Goal: Task Accomplishment & Management: Complete application form

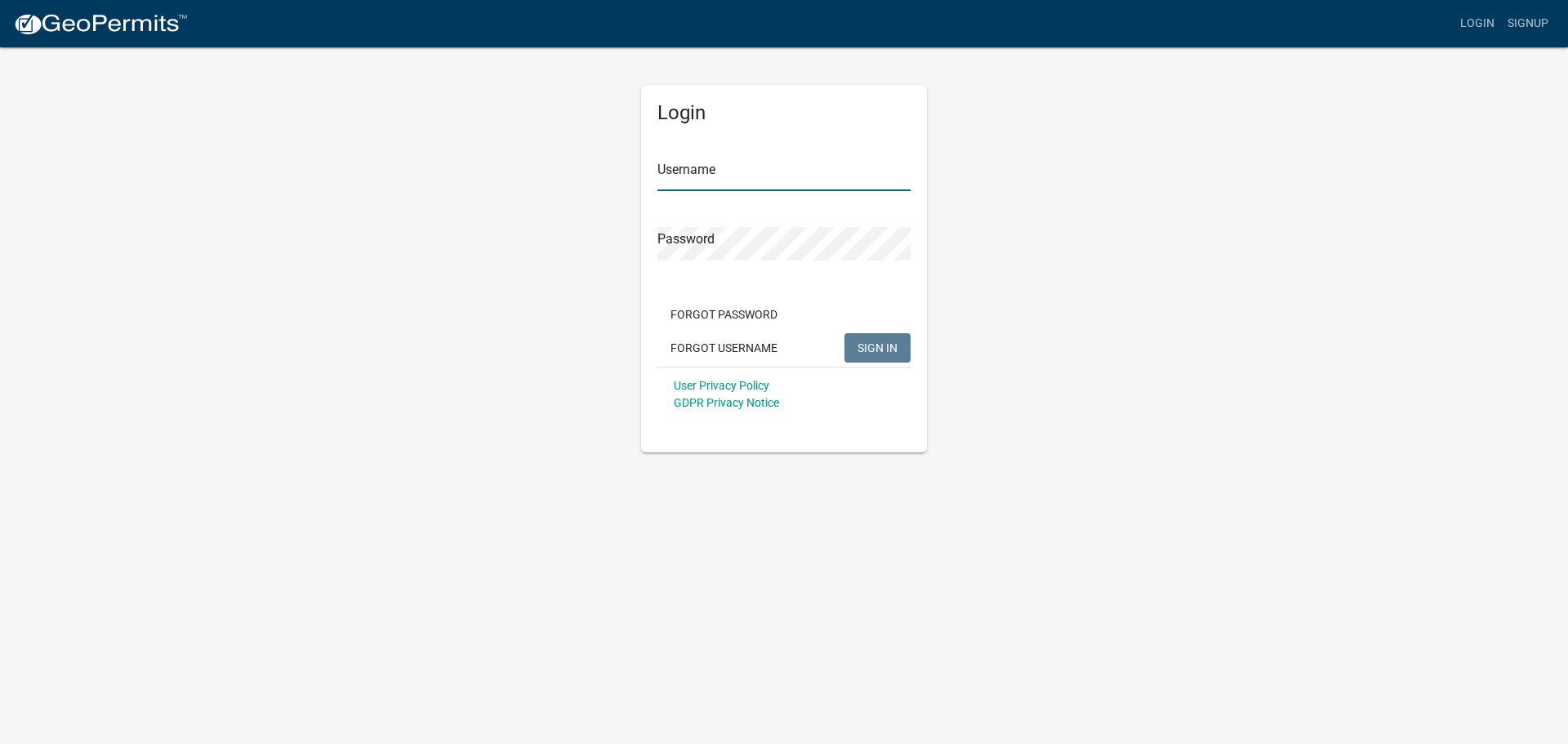
click at [674, 171] on input "Username" at bounding box center [784, 174] width 253 height 33
type input "dries"
click at [844, 333] on button "SIGN IN" at bounding box center [877, 348] width 66 height 30
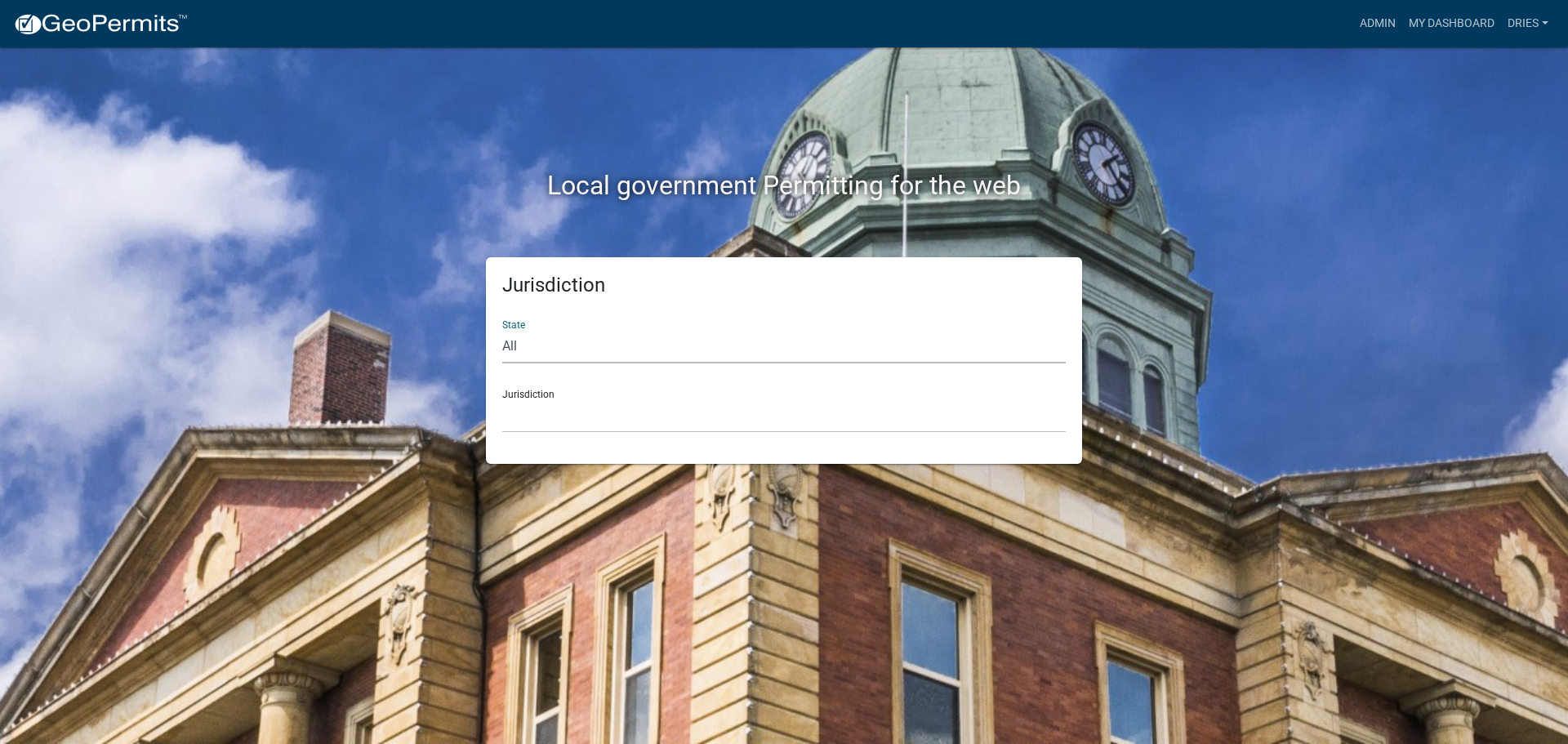
click at [577, 359] on select "All [US_STATE] [US_STATE] [US_STATE] [US_STATE] [US_STATE] [US_STATE] [US_STATE…" at bounding box center [784, 346] width 563 height 33
select select "[US_STATE]"
click at [502, 330] on select "All [US_STATE] [US_STATE] [US_STATE] [US_STATE] [US_STATE] [US_STATE] [US_STATE…" at bounding box center [784, 346] width 563 height 33
click at [575, 416] on select "[GEOGRAPHIC_DATA], [US_STATE] [GEOGRAPHIC_DATA], [US_STATE] [GEOGRAPHIC_DATA], …" at bounding box center [784, 416] width 563 height 33
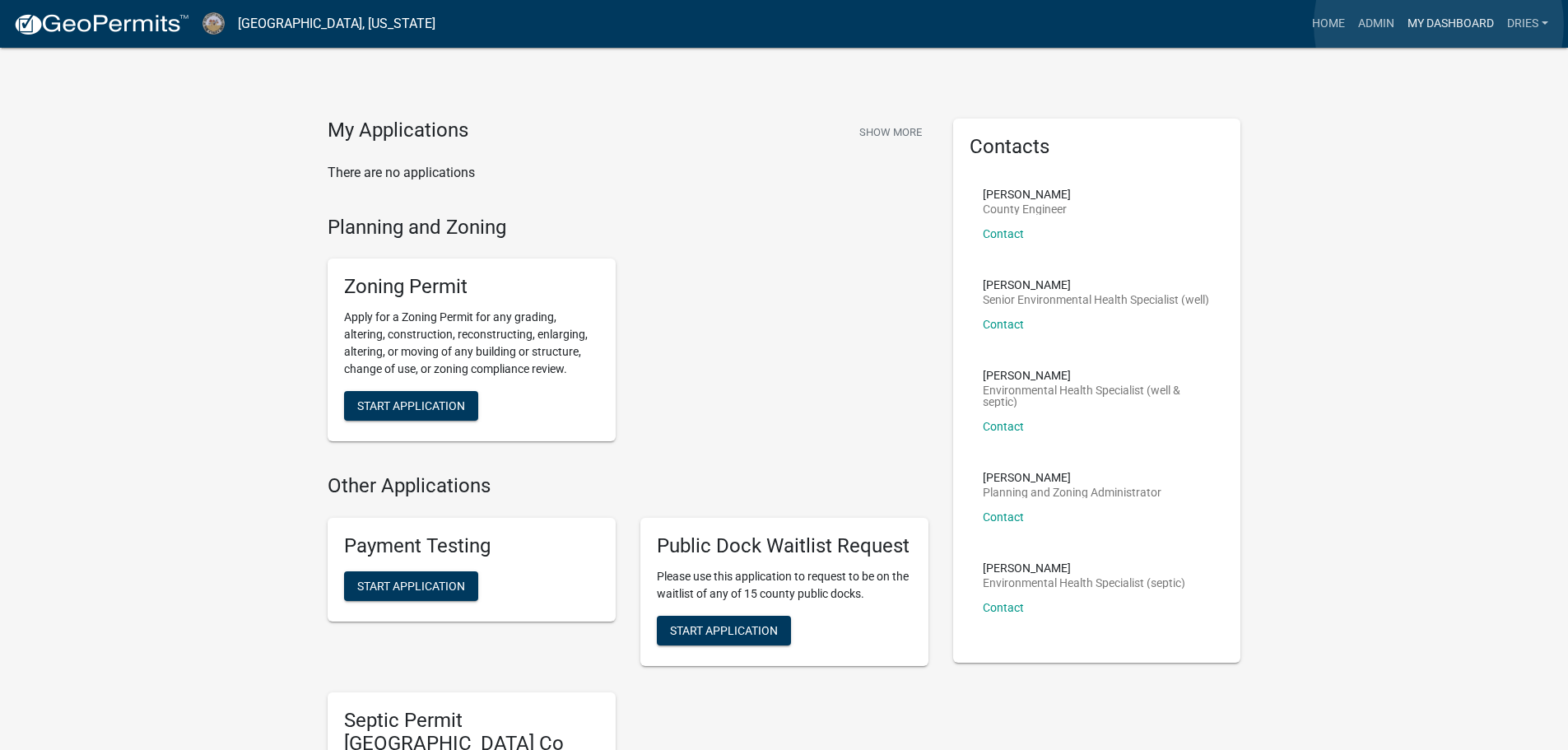
click at [1439, 25] on link "My Dashboard" at bounding box center [1451, 24] width 99 height 32
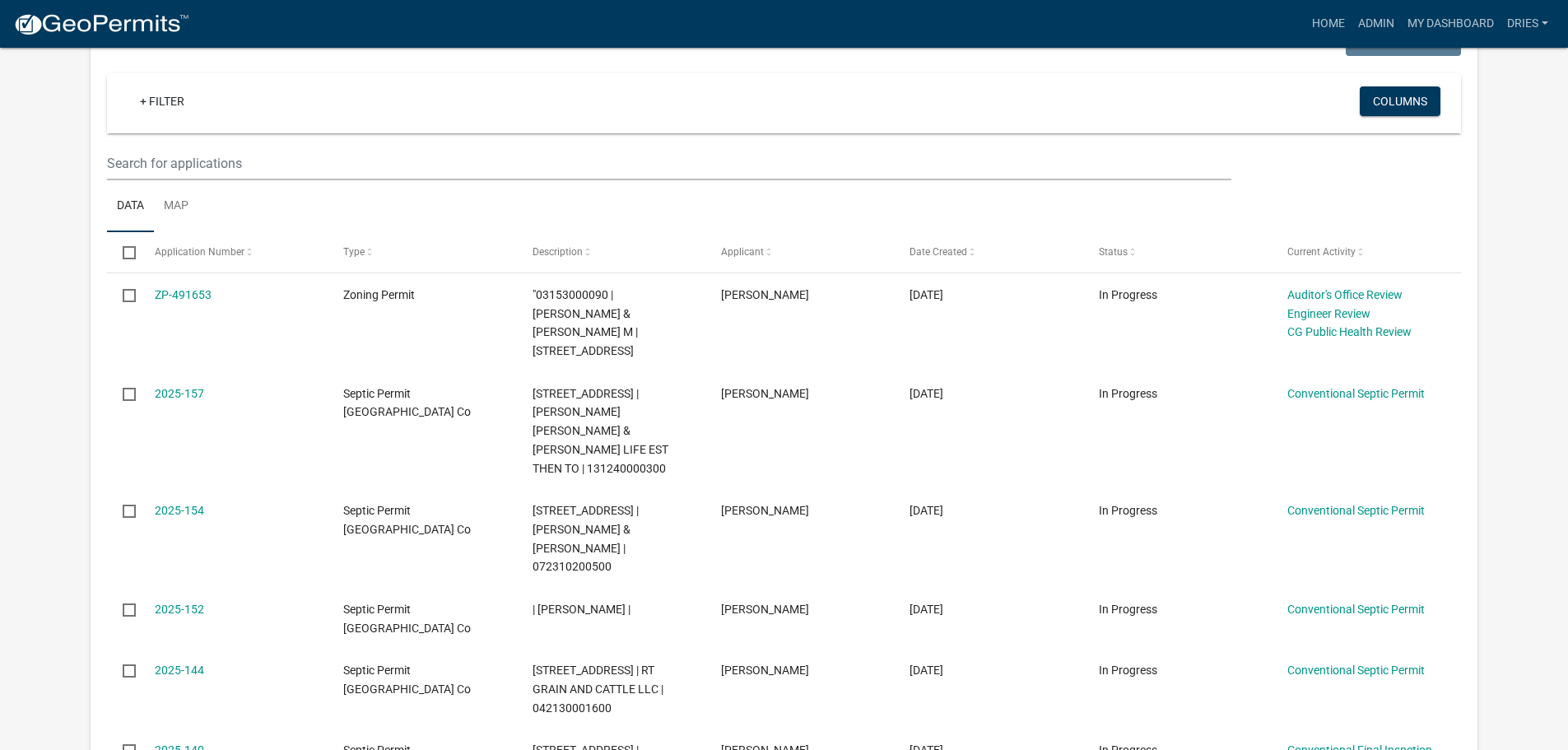
scroll to position [316, 0]
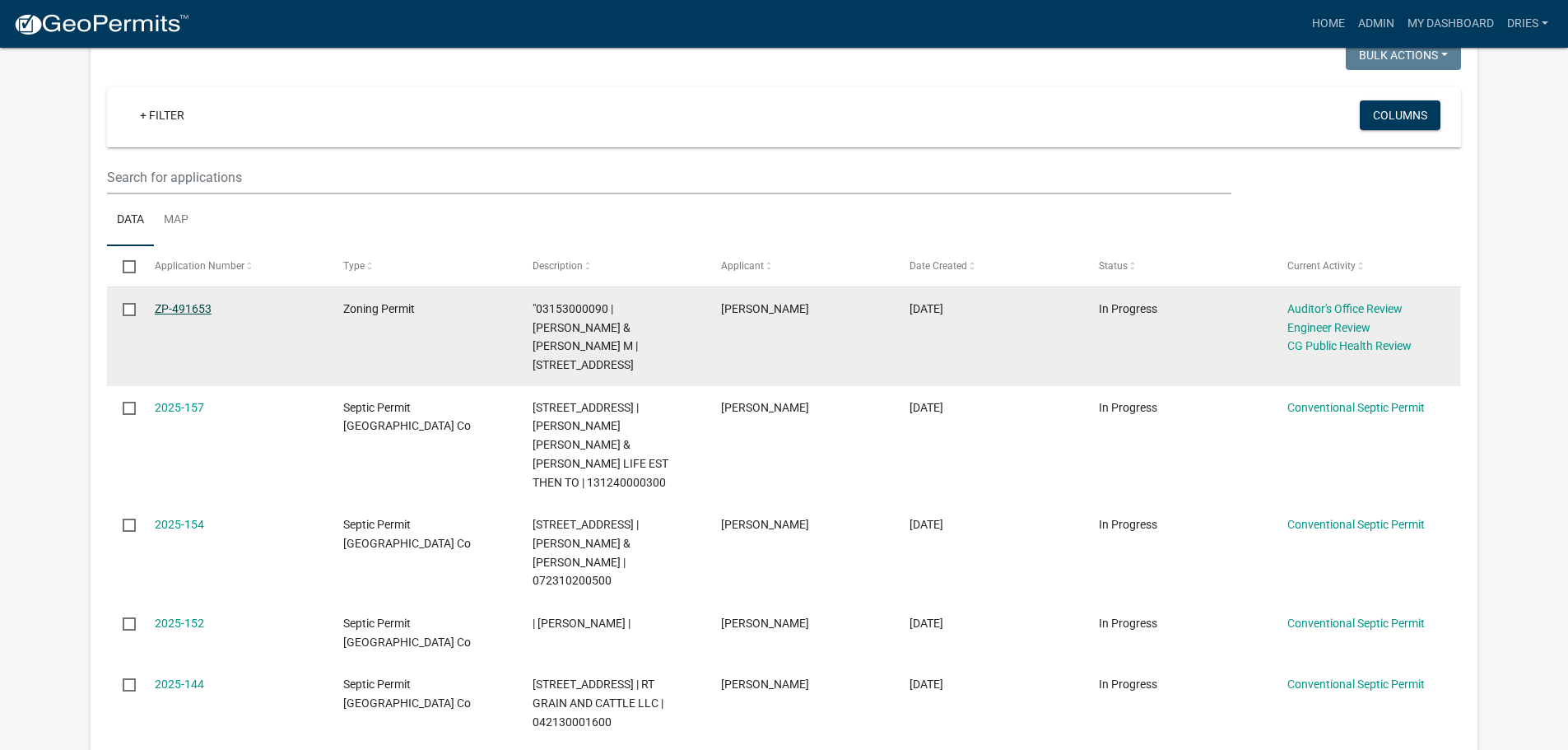
click at [180, 304] on link "ZP-491653" at bounding box center [183, 308] width 56 height 13
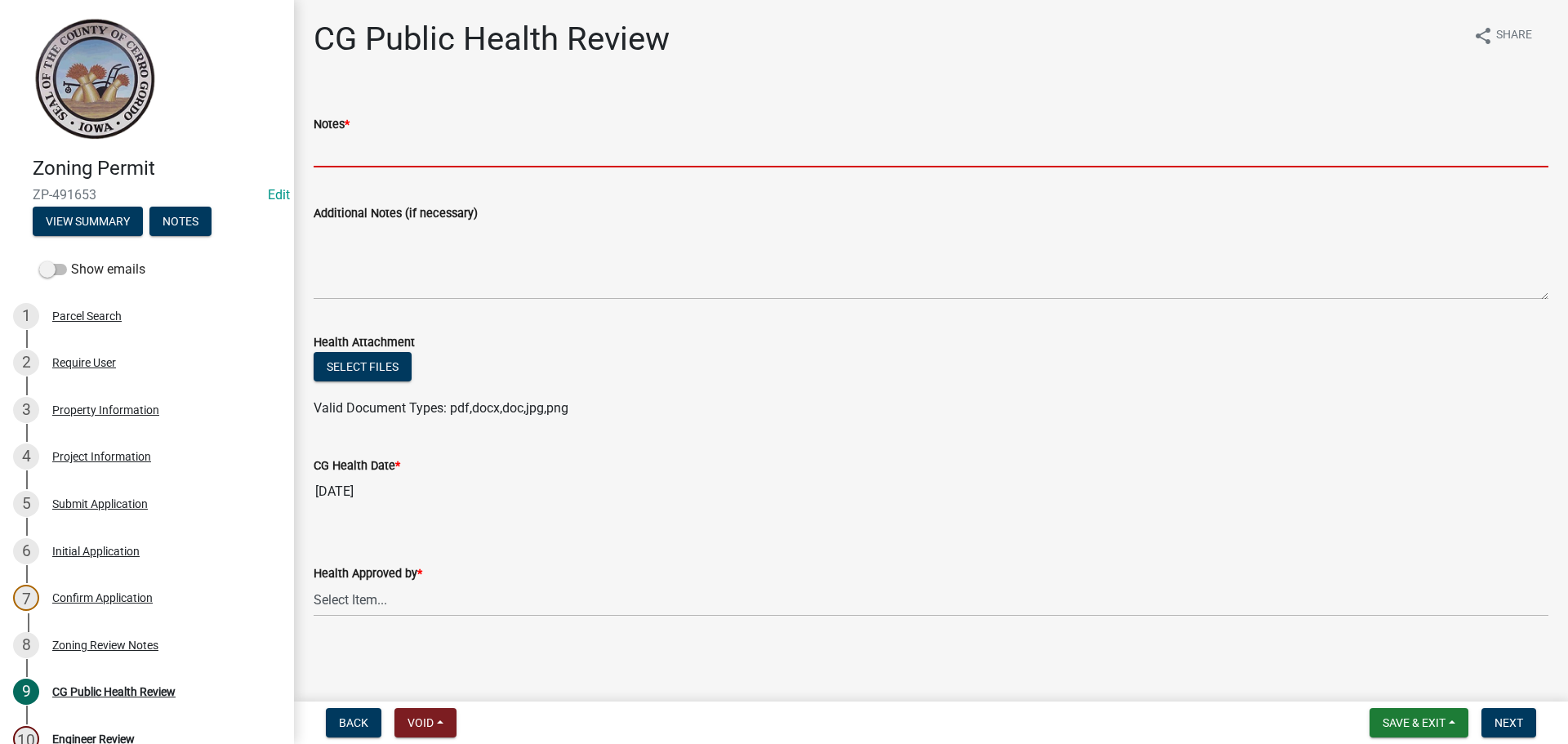
click at [344, 161] on input "Notes *" at bounding box center [931, 150] width 1235 height 33
type input "NA"
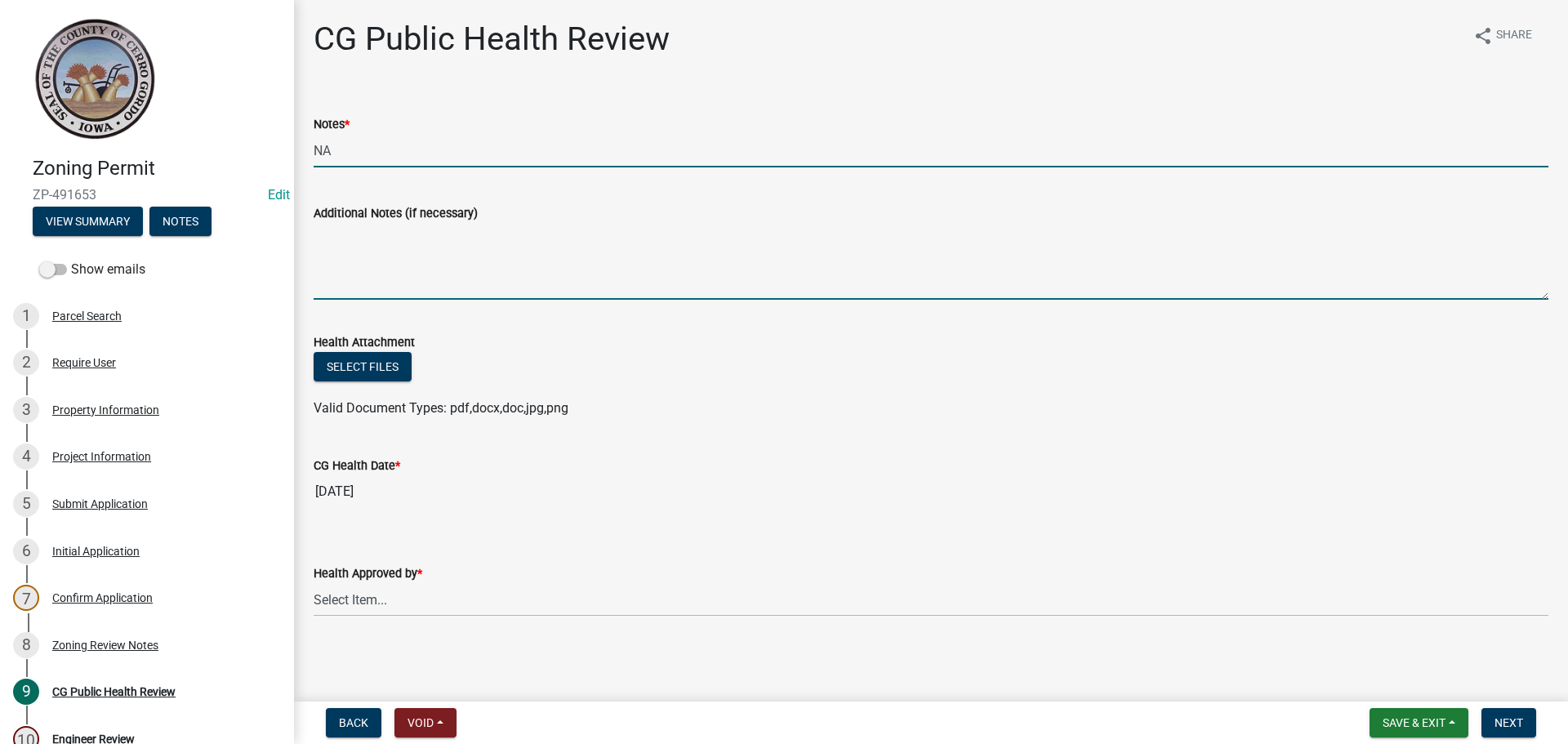
click at [401, 243] on textarea "Additional Notes (if necessary)" at bounding box center [931, 261] width 1235 height 76
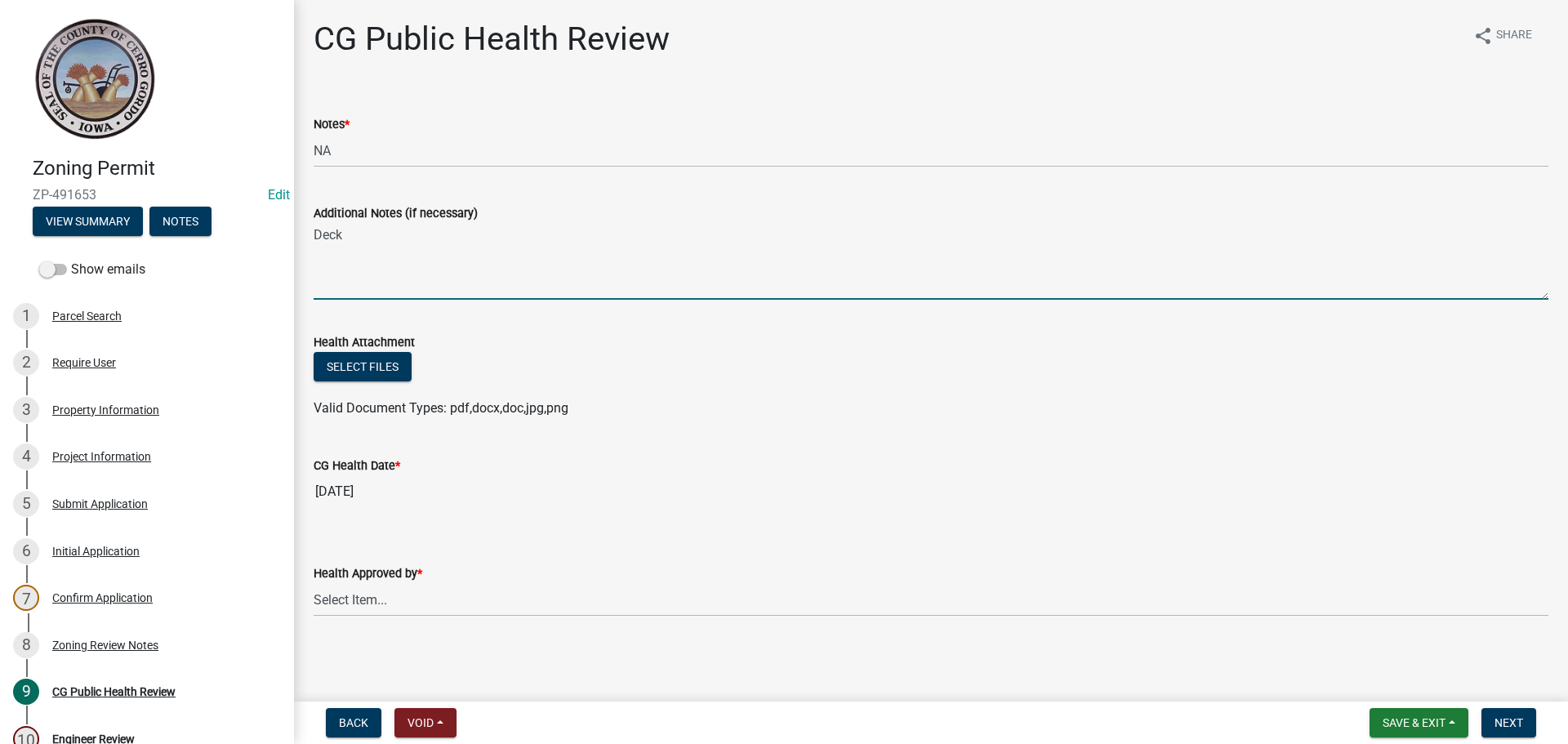
type textarea "Deck"
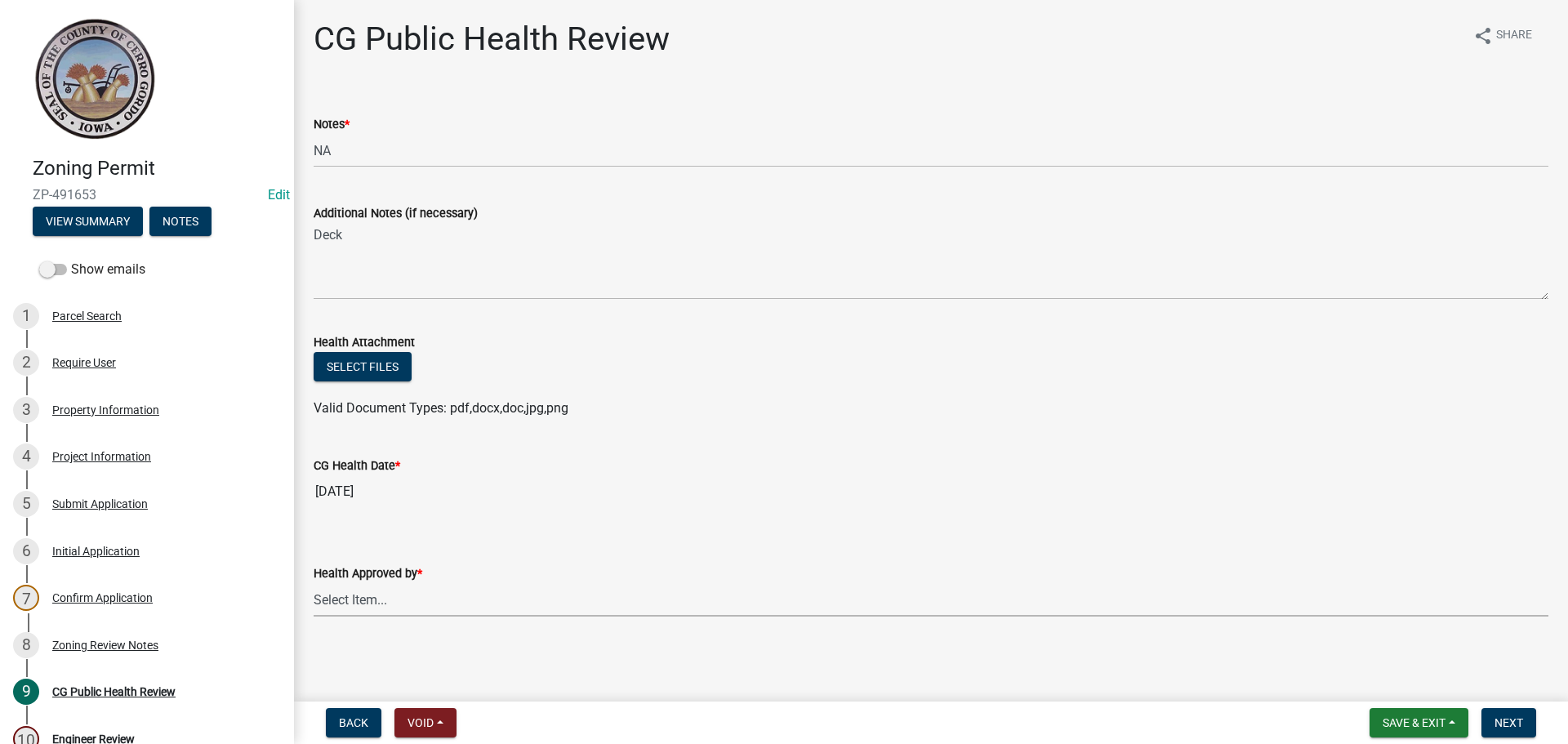
click at [402, 593] on select "Select Item... [PERSON_NAME] [PERSON_NAME] [PERSON_NAME]" at bounding box center [931, 599] width 1235 height 33
click at [314, 583] on select "Select Item... [PERSON_NAME] [PERSON_NAME] [PERSON_NAME]" at bounding box center [931, 599] width 1235 height 33
select select "037176cc-34bf-4da4-b28d-ae68c61bb9b8"
click at [1509, 722] on span "Next" at bounding box center [1509, 722] width 29 height 13
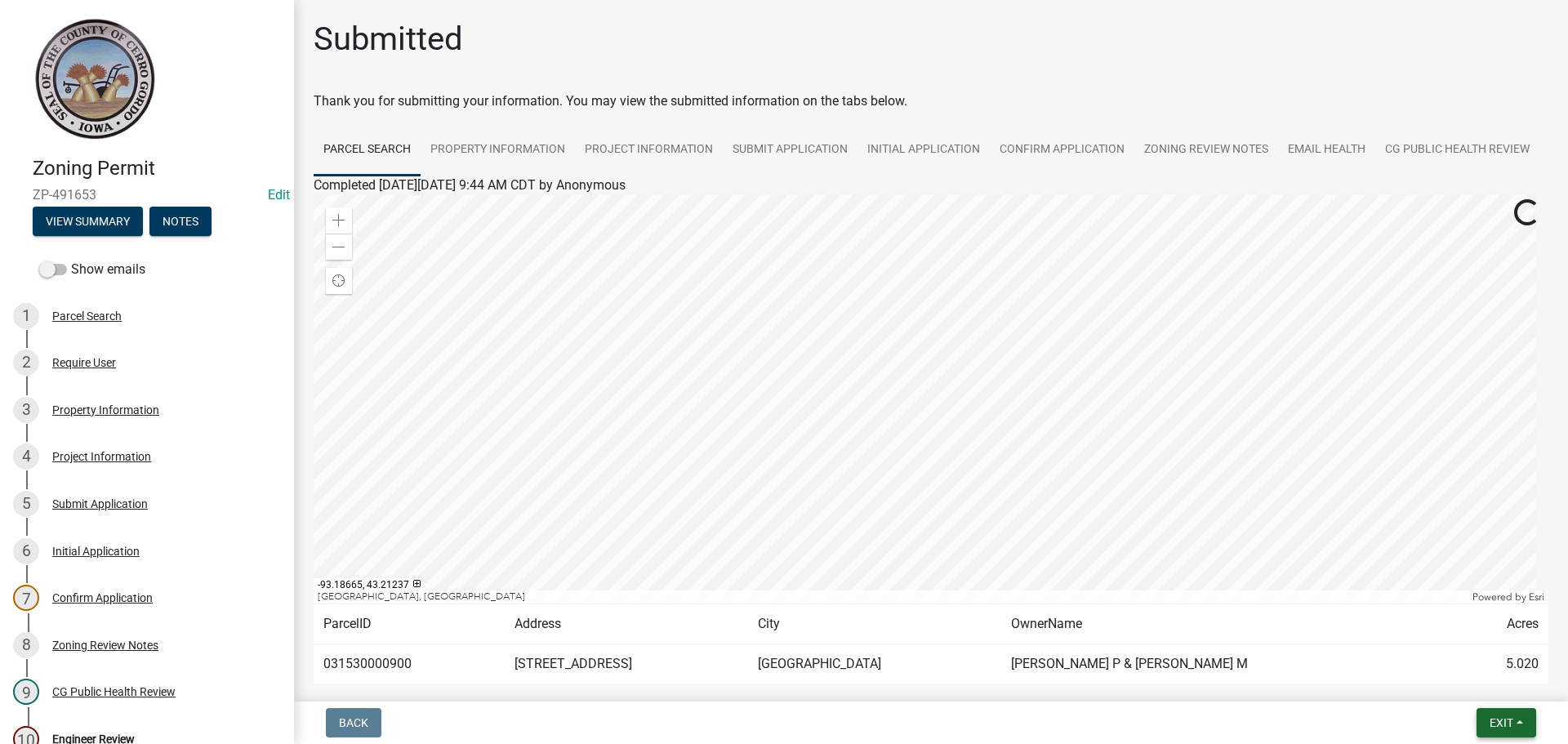
click at [1492, 721] on span "Exit" at bounding box center [1502, 722] width 24 height 13
click at [1481, 677] on button "Save & Exit" at bounding box center [1470, 680] width 131 height 39
